Goal: Check status: Check status

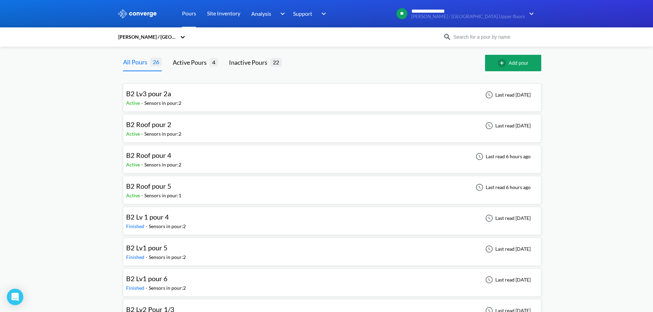
click at [199, 189] on div "B2 Roof pour 5 Active - Sensors in pour: 1 Last read 6 hours ago" at bounding box center [332, 190] width 412 height 22
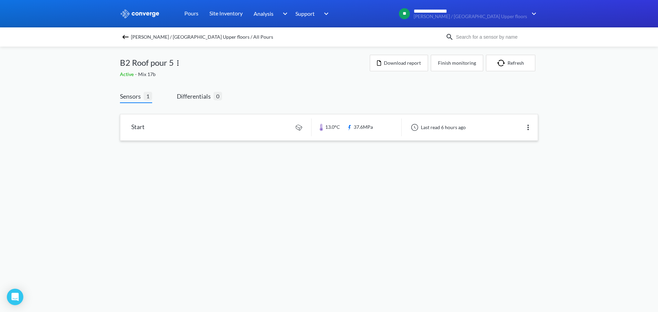
click at [232, 133] on link at bounding box center [328, 127] width 417 height 26
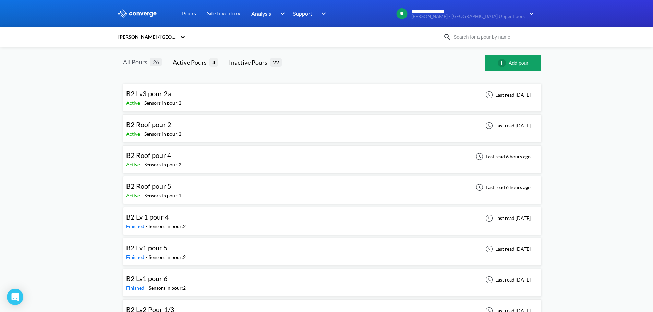
click at [133, 66] on div "All Pours" at bounding box center [136, 62] width 27 height 10
click at [182, 63] on div "Active Pours" at bounding box center [191, 63] width 37 height 10
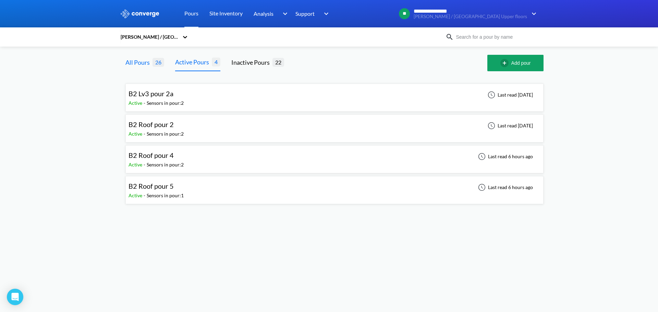
click at [138, 65] on div "All Pours" at bounding box center [138, 63] width 27 height 10
